Goal: Use online tool/utility

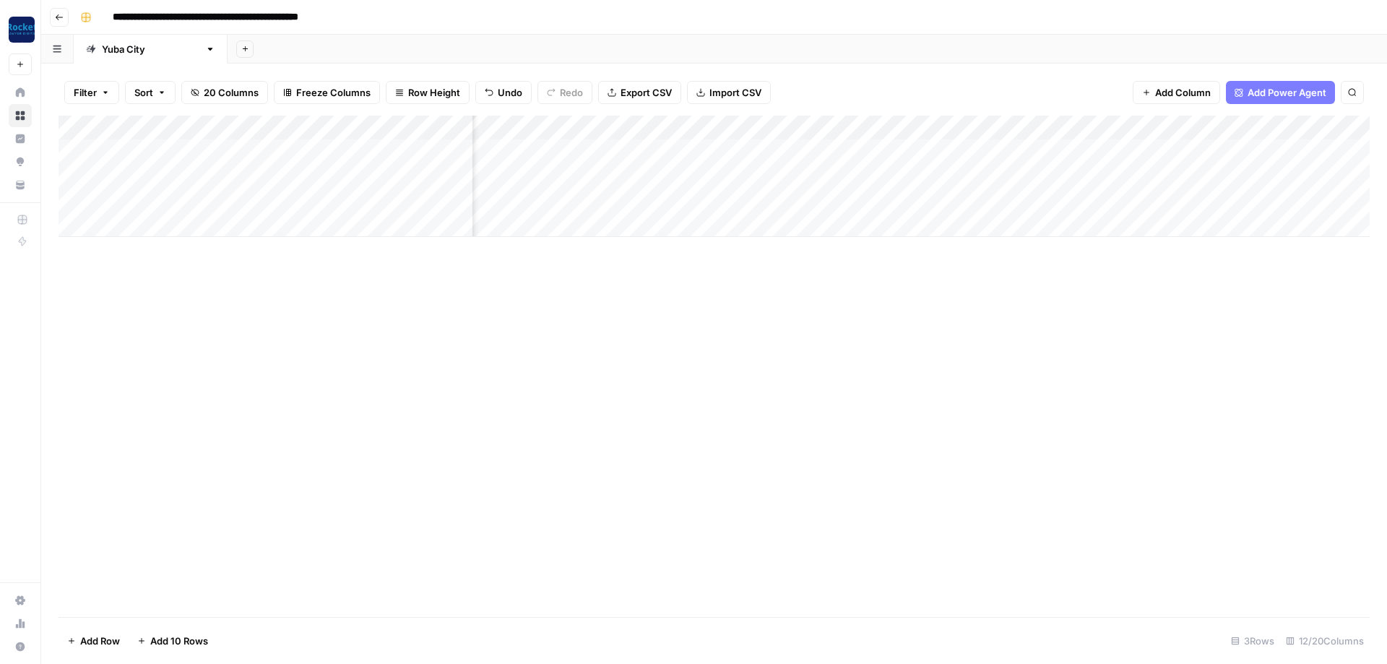
scroll to position [0, 472]
click at [241, 193] on div "Add Column" at bounding box center [714, 176] width 1311 height 121
type textarea "**********"
click at [506, 346] on div "Add Column" at bounding box center [714, 366] width 1311 height 501
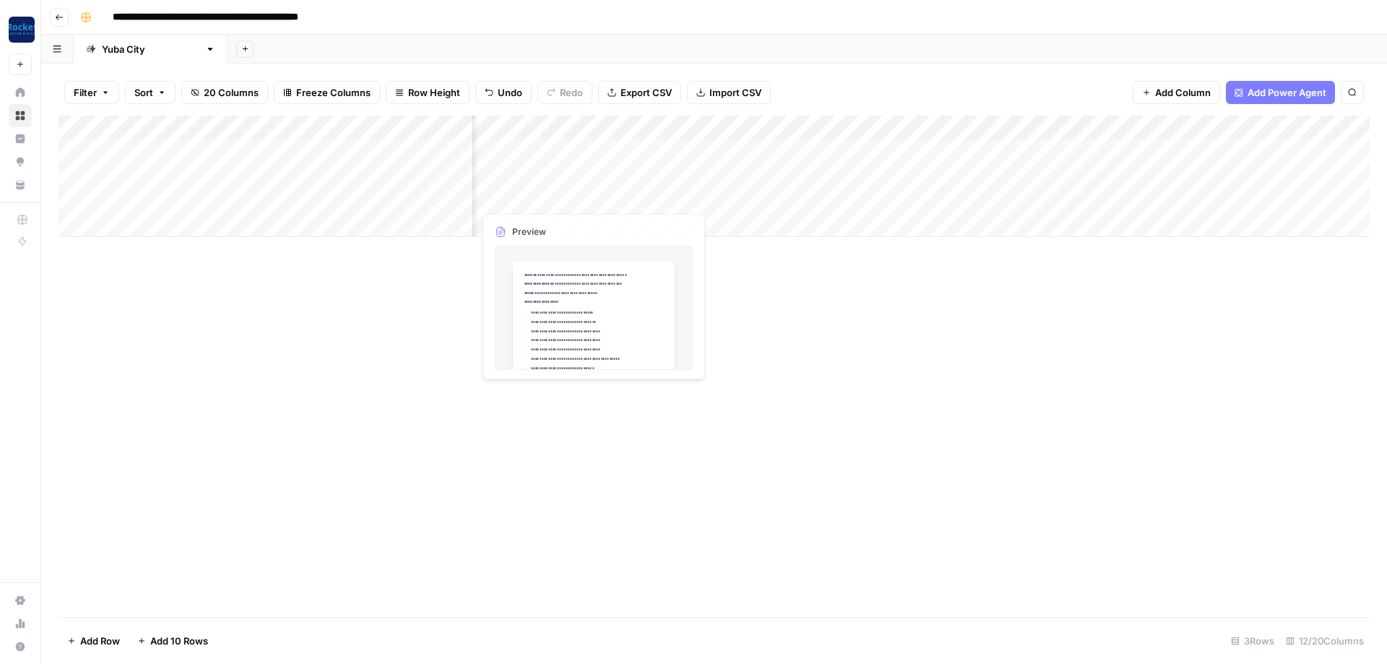
scroll to position [0, 0]
click at [933, 197] on div "Add Column" at bounding box center [714, 176] width 1311 height 121
click at [381, 198] on div "Add Column" at bounding box center [714, 176] width 1311 height 121
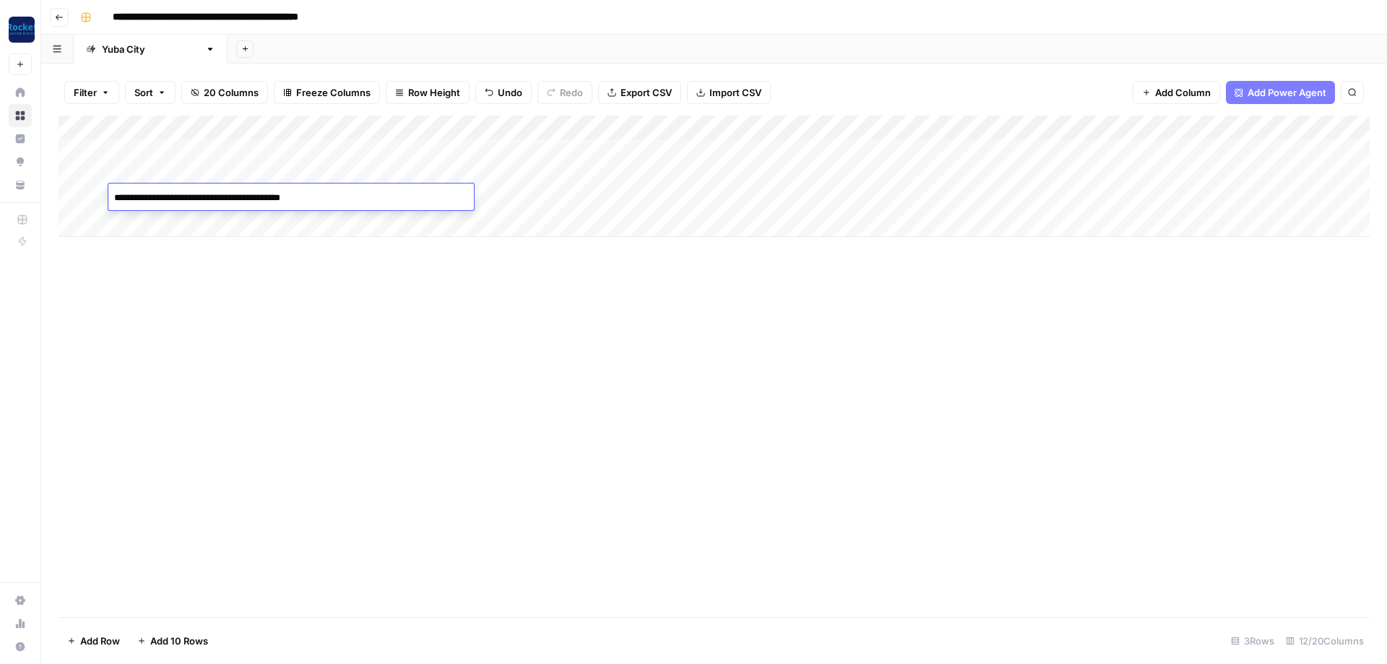
click at [755, 321] on div "Add Column" at bounding box center [714, 366] width 1311 height 501
click at [927, 196] on div "Add Column" at bounding box center [714, 176] width 1311 height 121
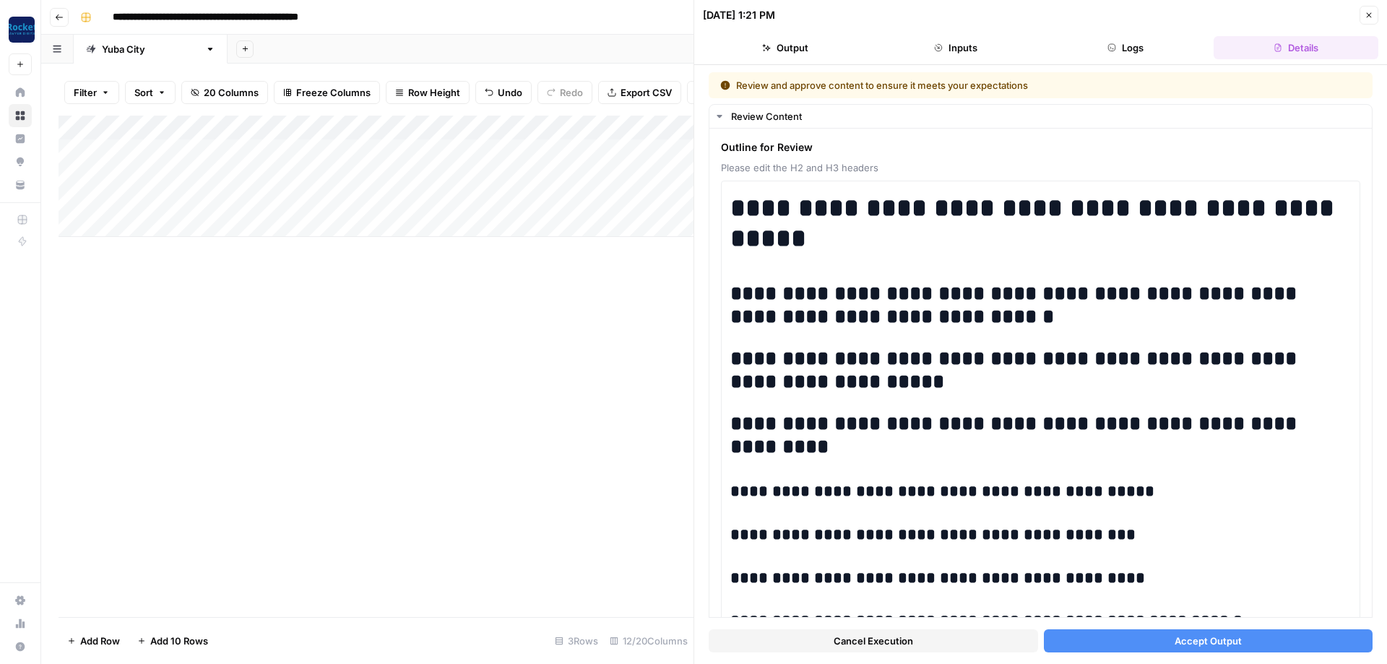
click at [1212, 636] on span "Accept Output" at bounding box center [1208, 641] width 67 height 14
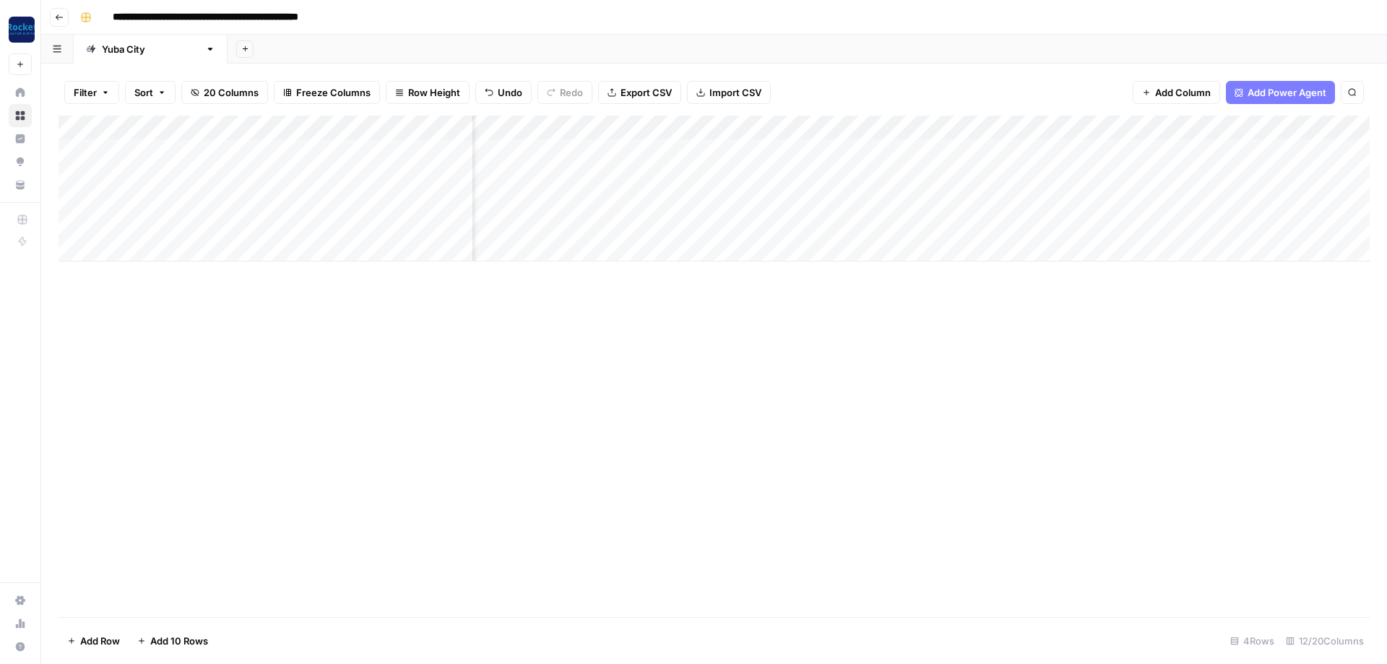
scroll to position [0, 59]
